Goal: Information Seeking & Learning: Learn about a topic

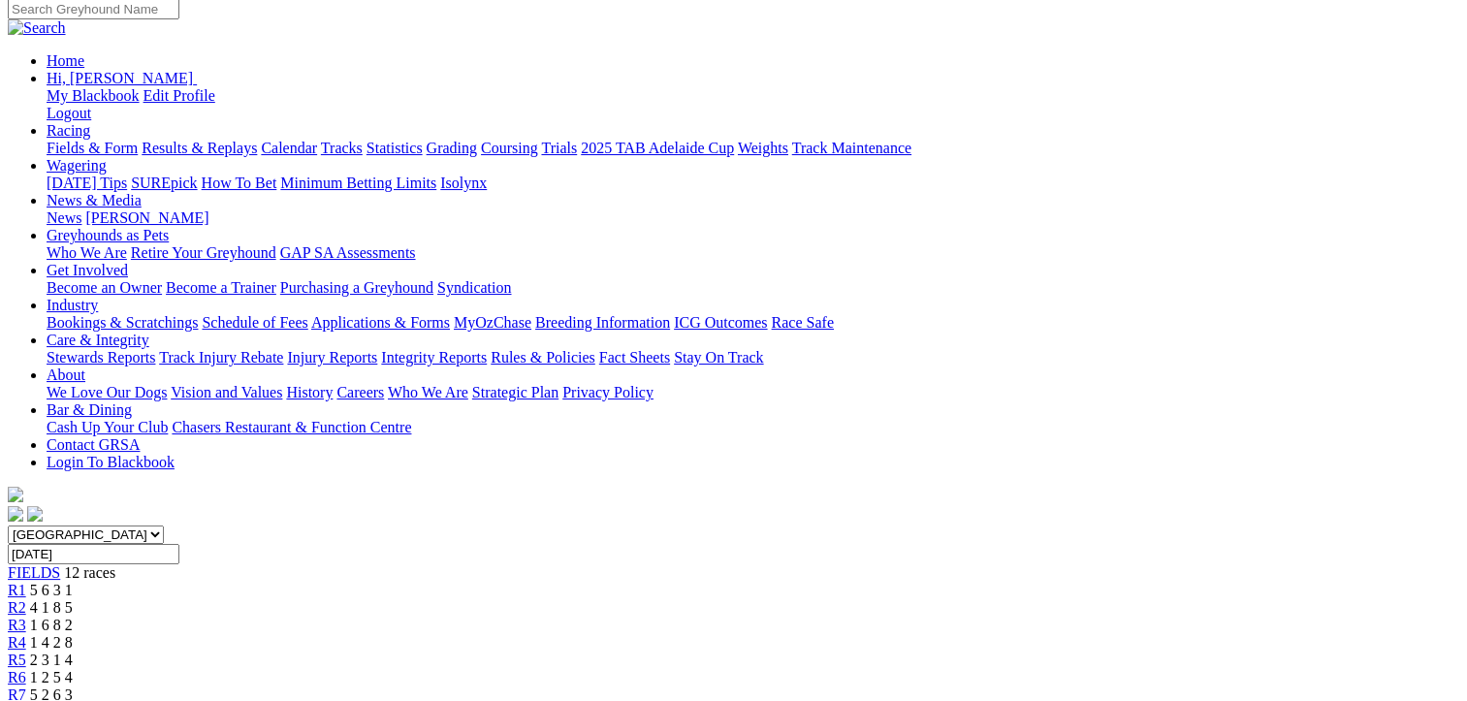
scroll to position [194, 0]
click at [73, 669] on span "1 2 5 4" at bounding box center [51, 677] width 43 height 16
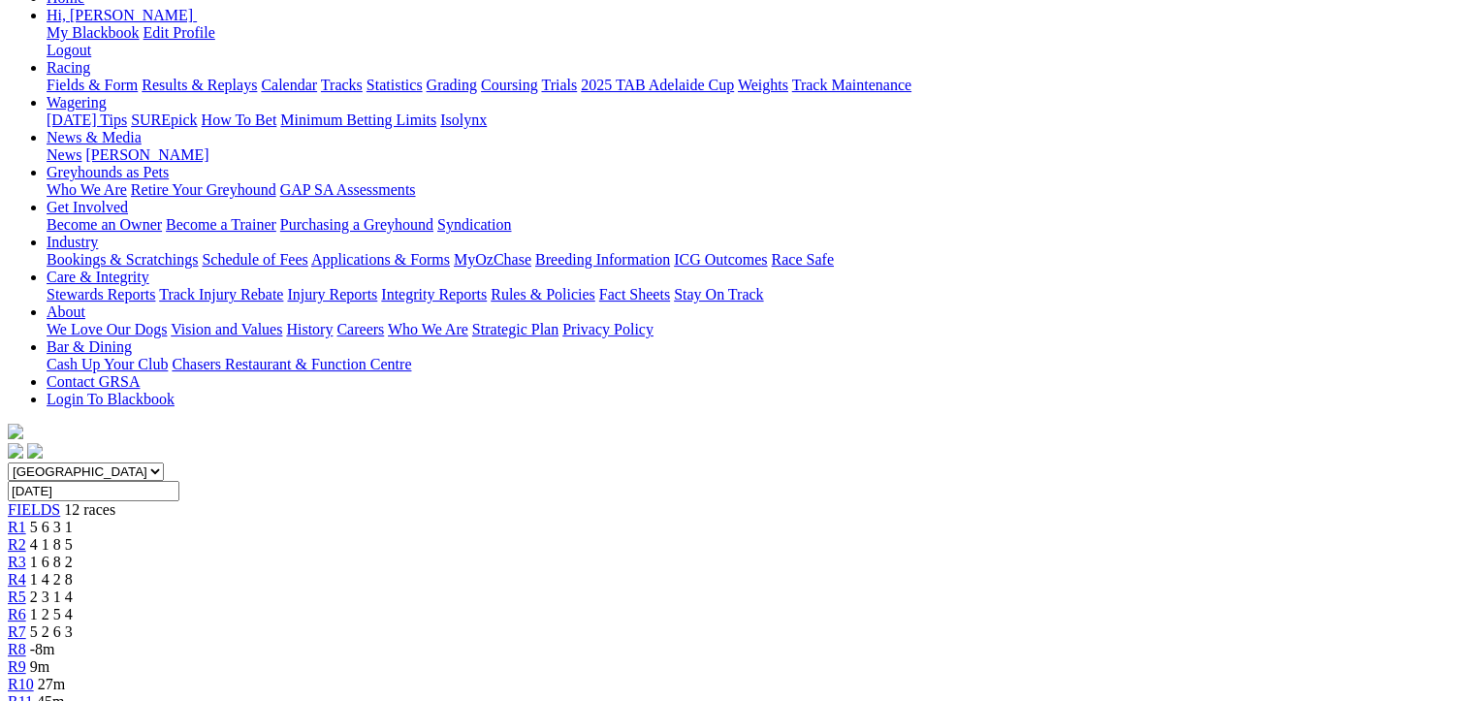
scroll to position [291, 0]
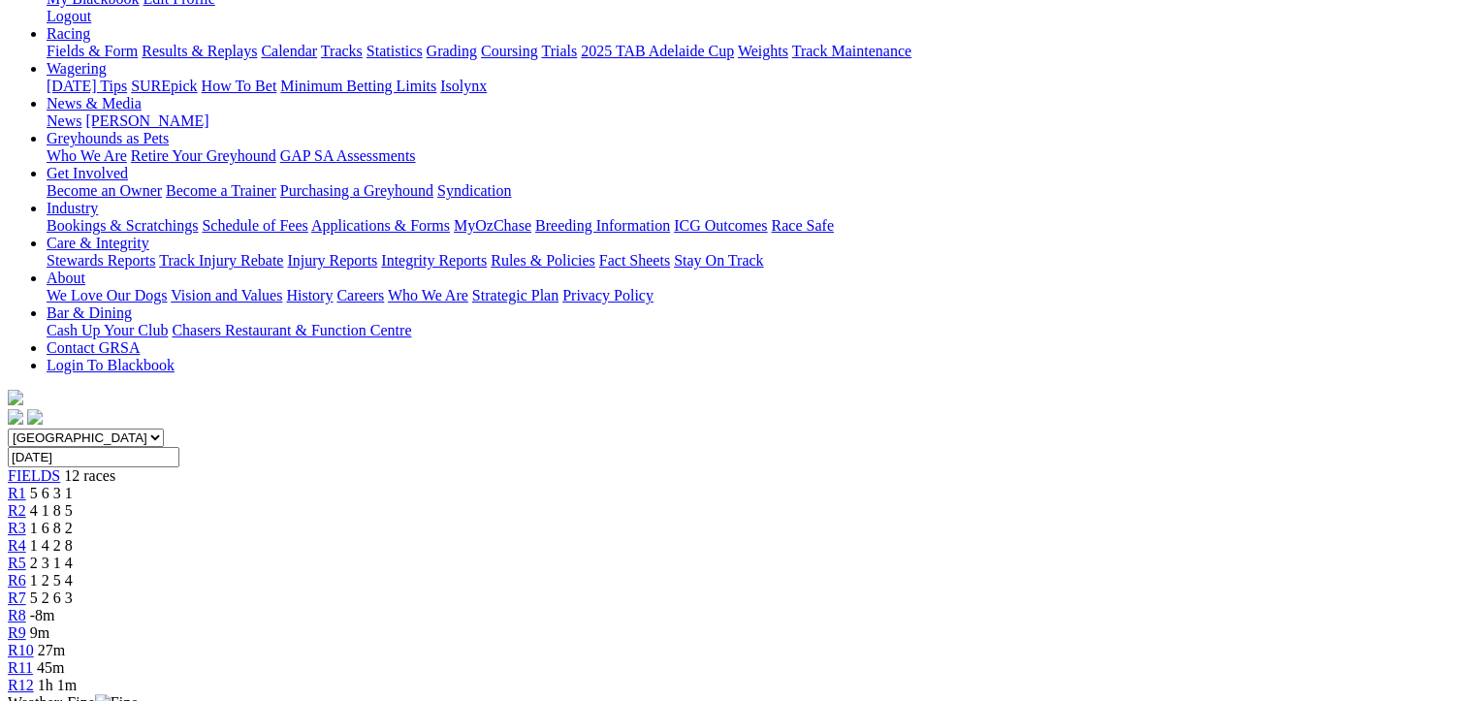
click at [73, 502] on span "4 1 8 5" at bounding box center [51, 510] width 43 height 16
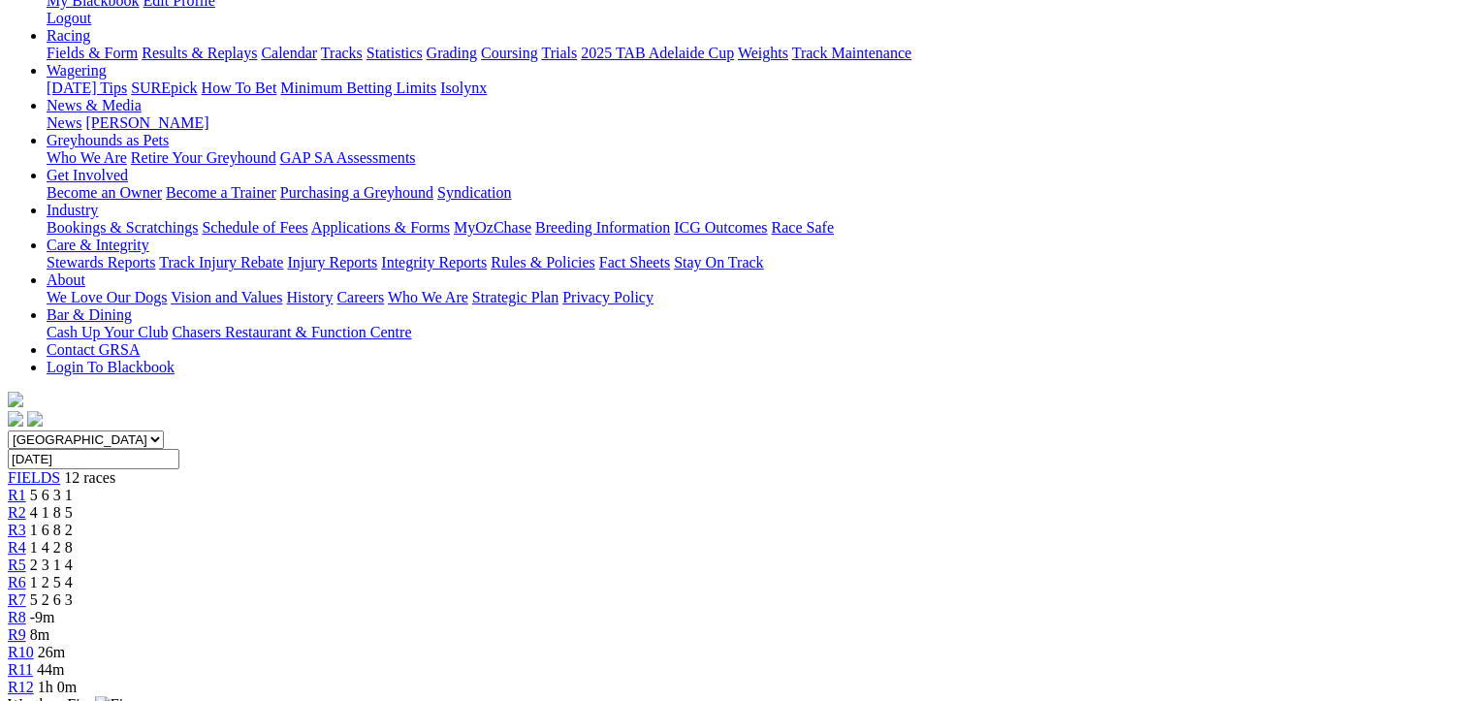
scroll to position [291, 0]
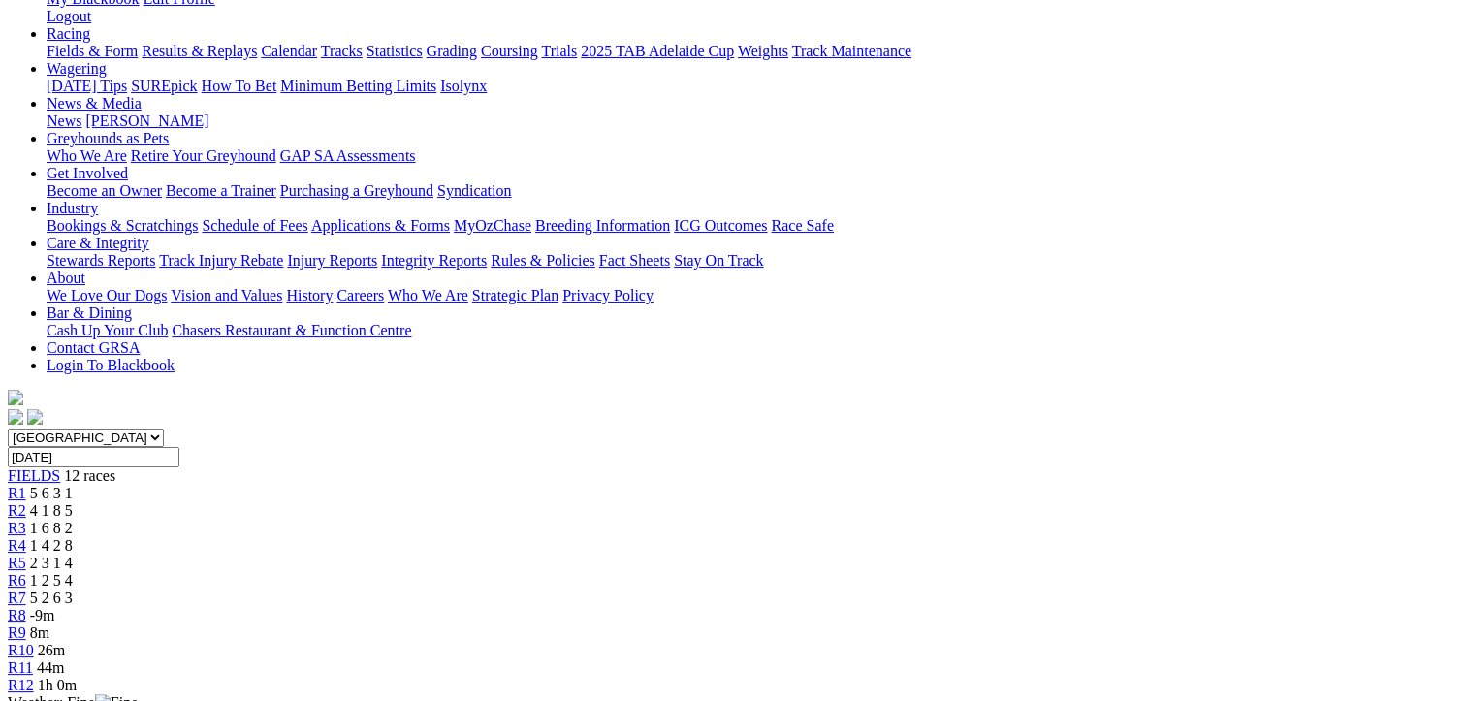
click at [73, 537] on span "1 4 2 8" at bounding box center [51, 545] width 43 height 16
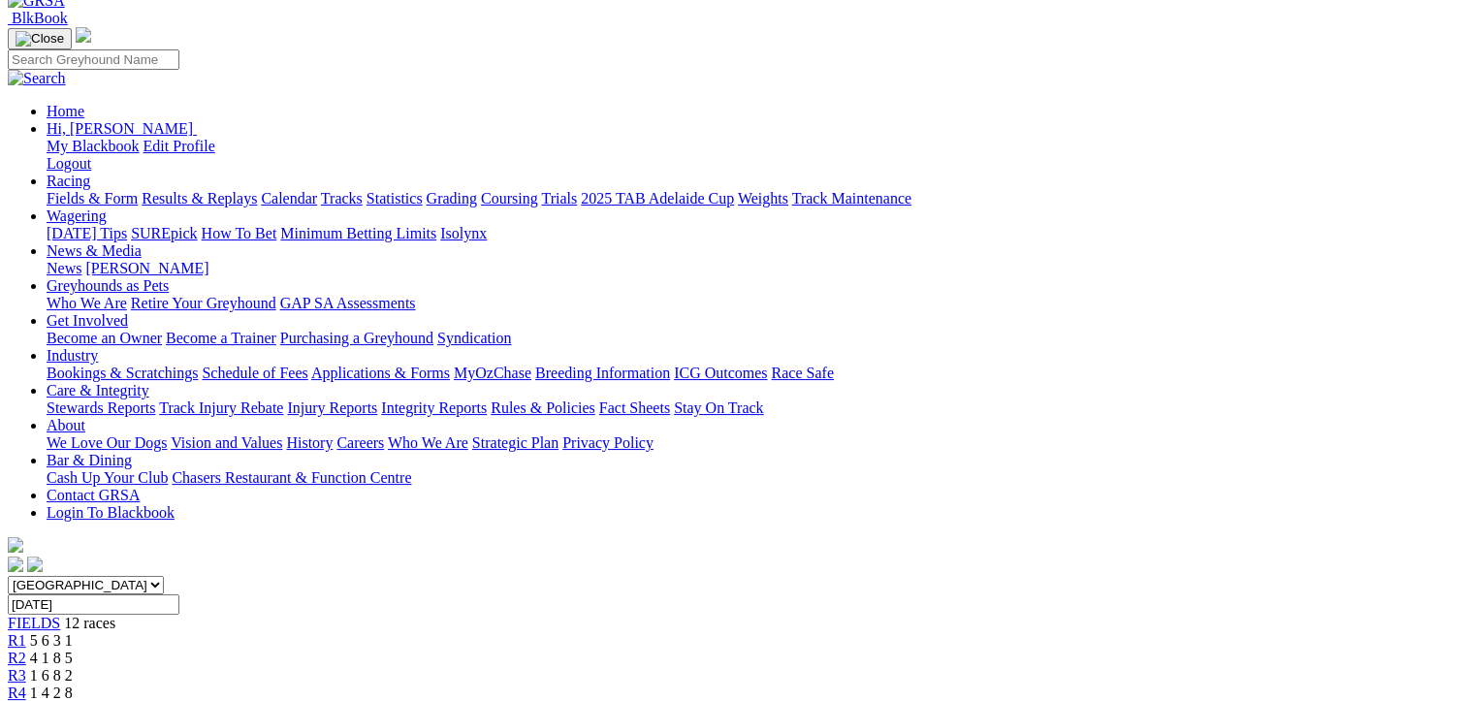
scroll to position [194, 0]
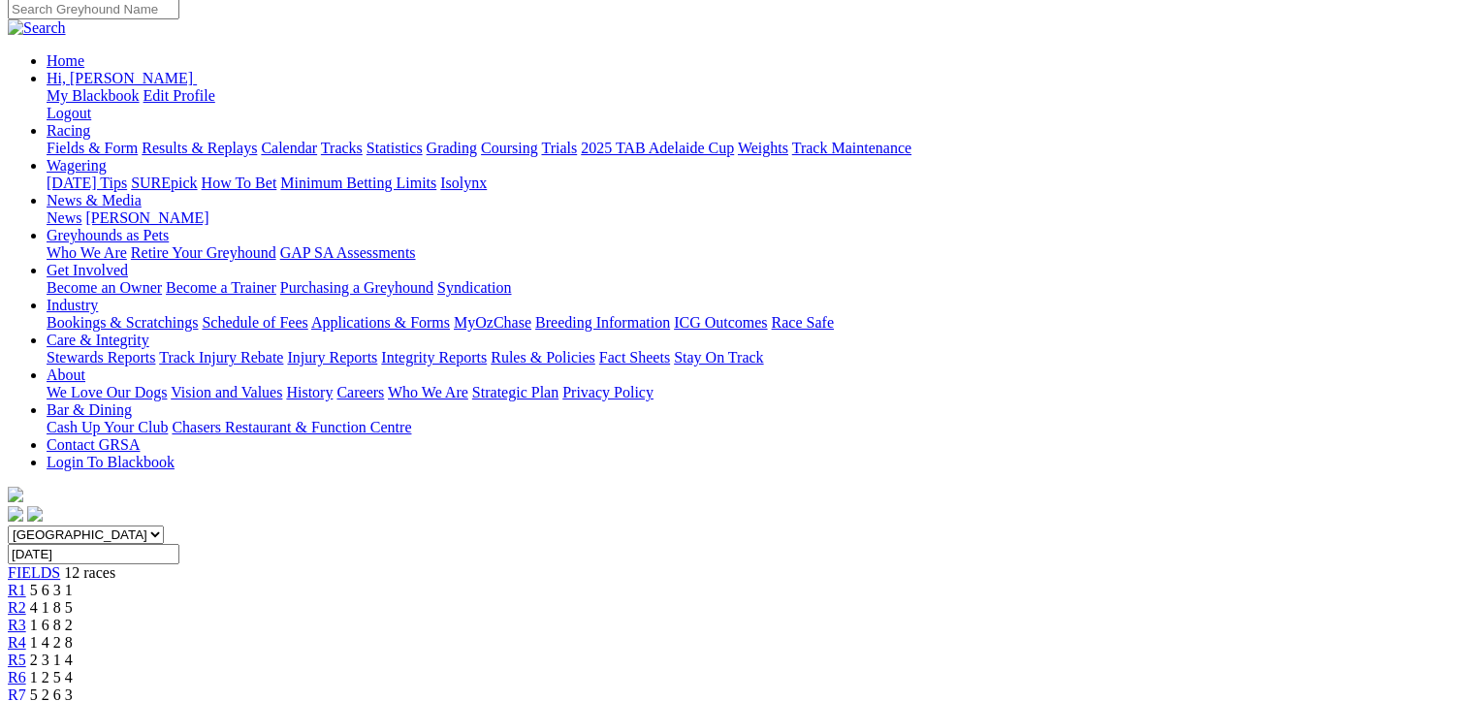
click at [73, 686] on span "5 2 6 3" at bounding box center [51, 694] width 43 height 16
